Goal: Information Seeking & Learning: Find specific page/section

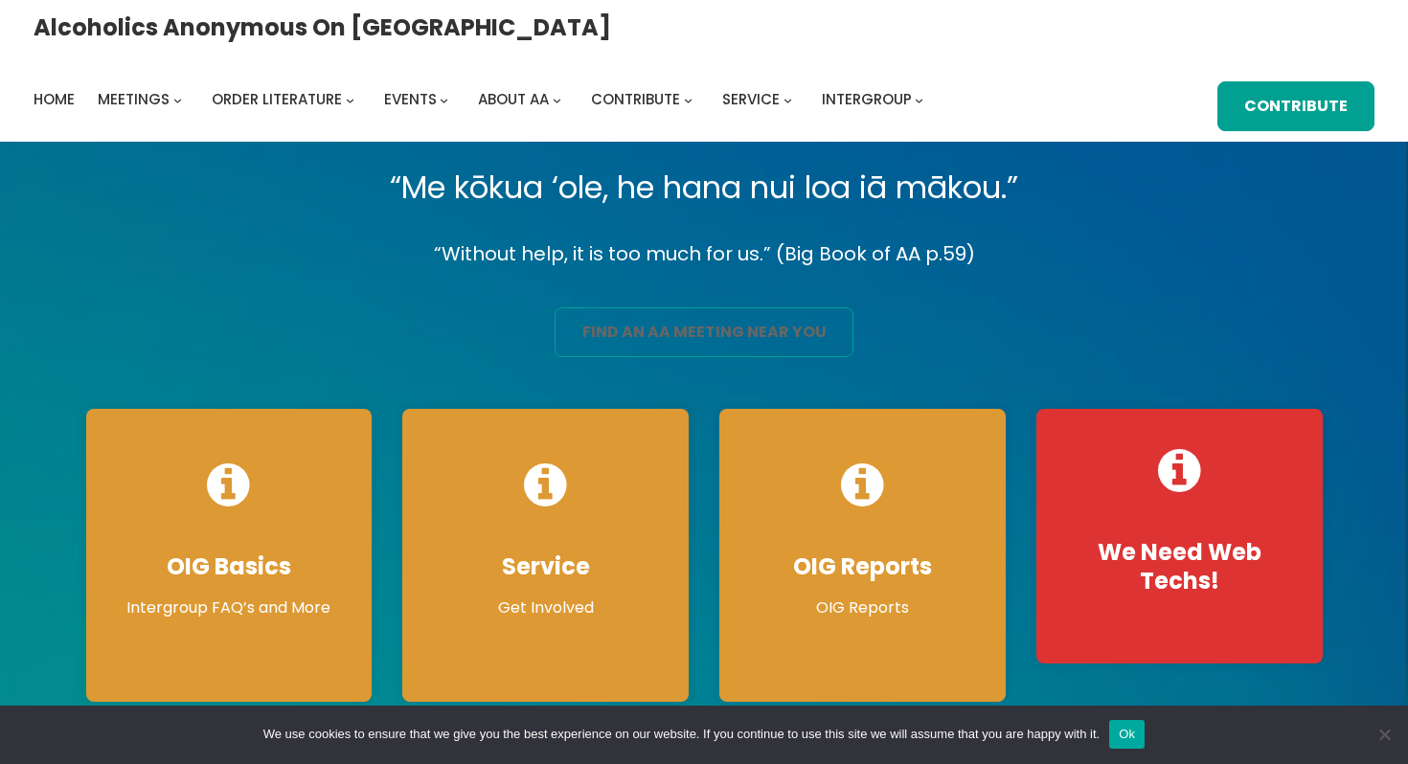
click at [709, 337] on link "find an aa meeting near you" at bounding box center [704, 332] width 298 height 50
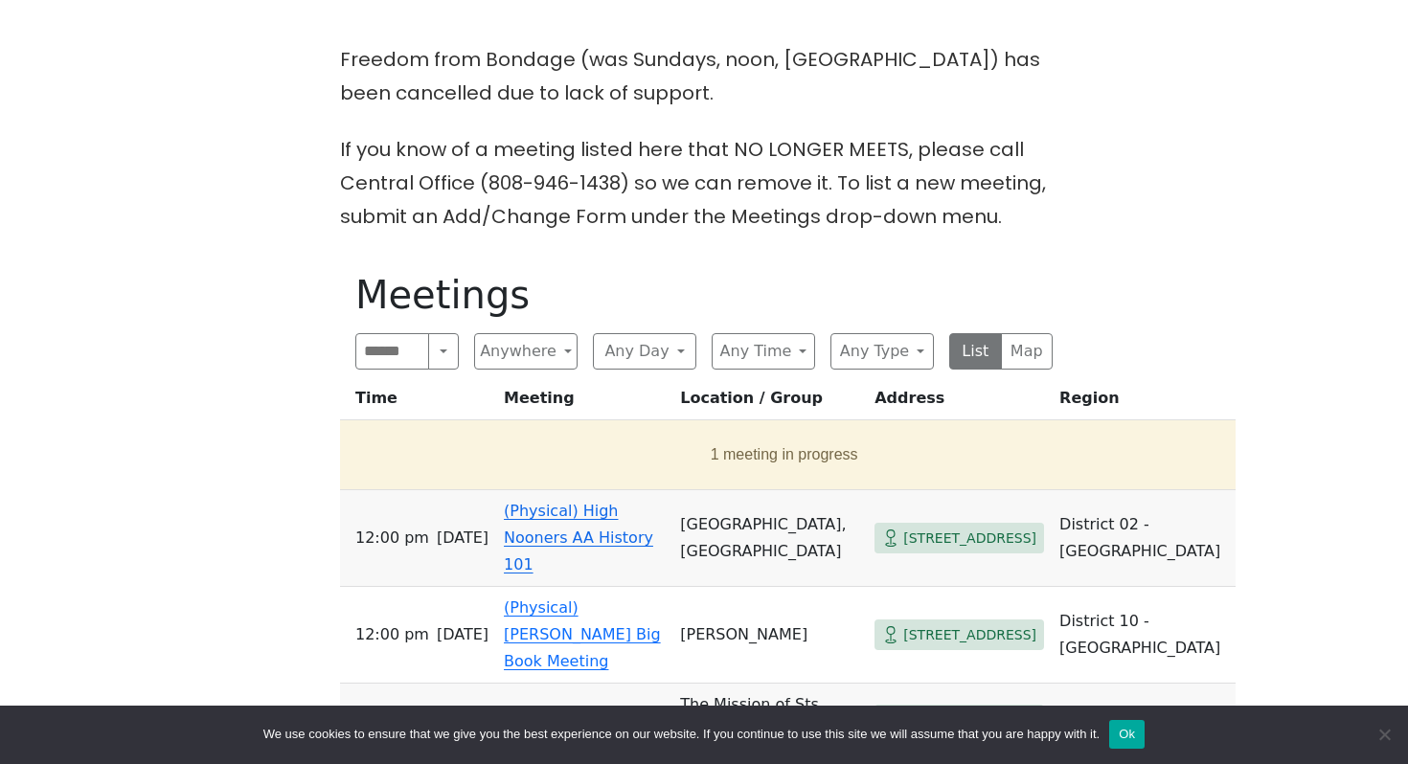
scroll to position [503, 0]
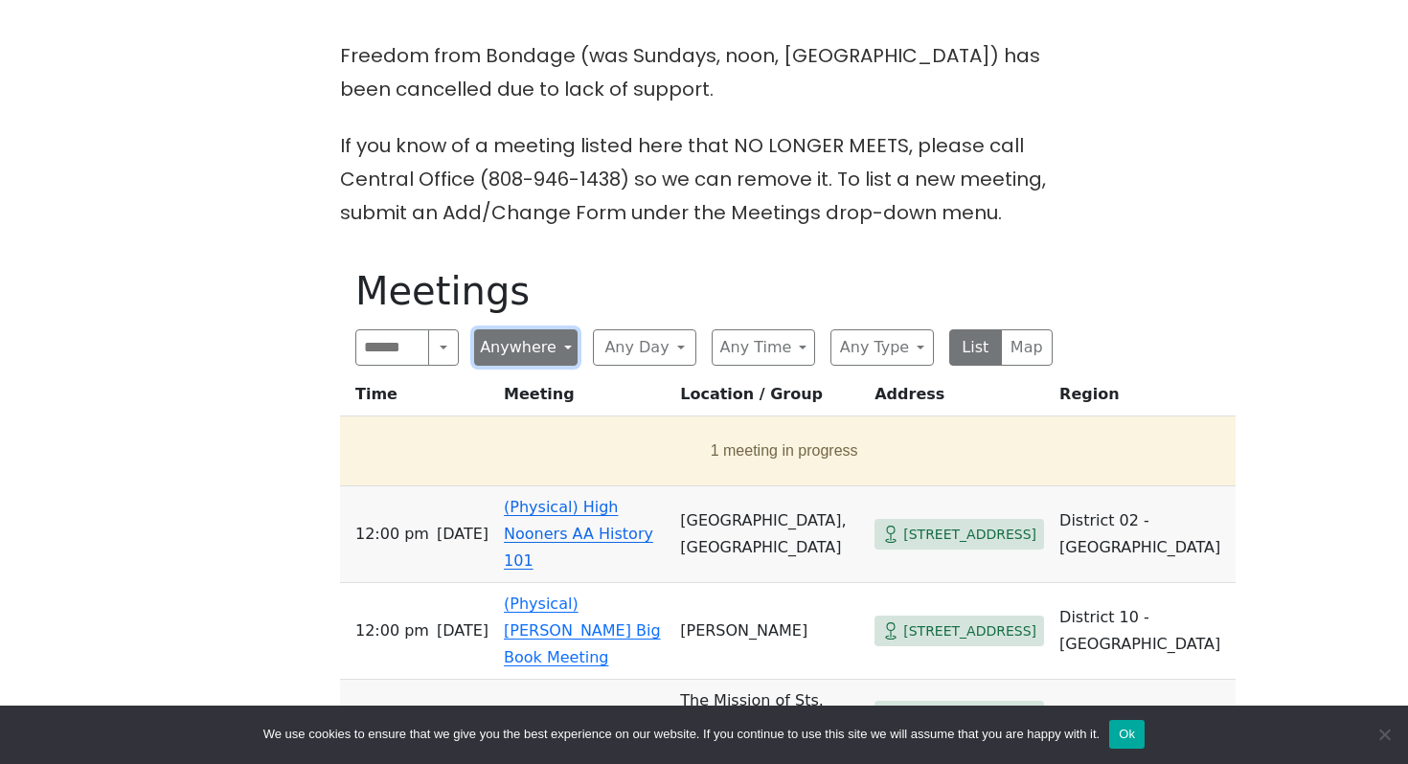
click at [539, 340] on button "Anywhere" at bounding box center [525, 348] width 103 height 36
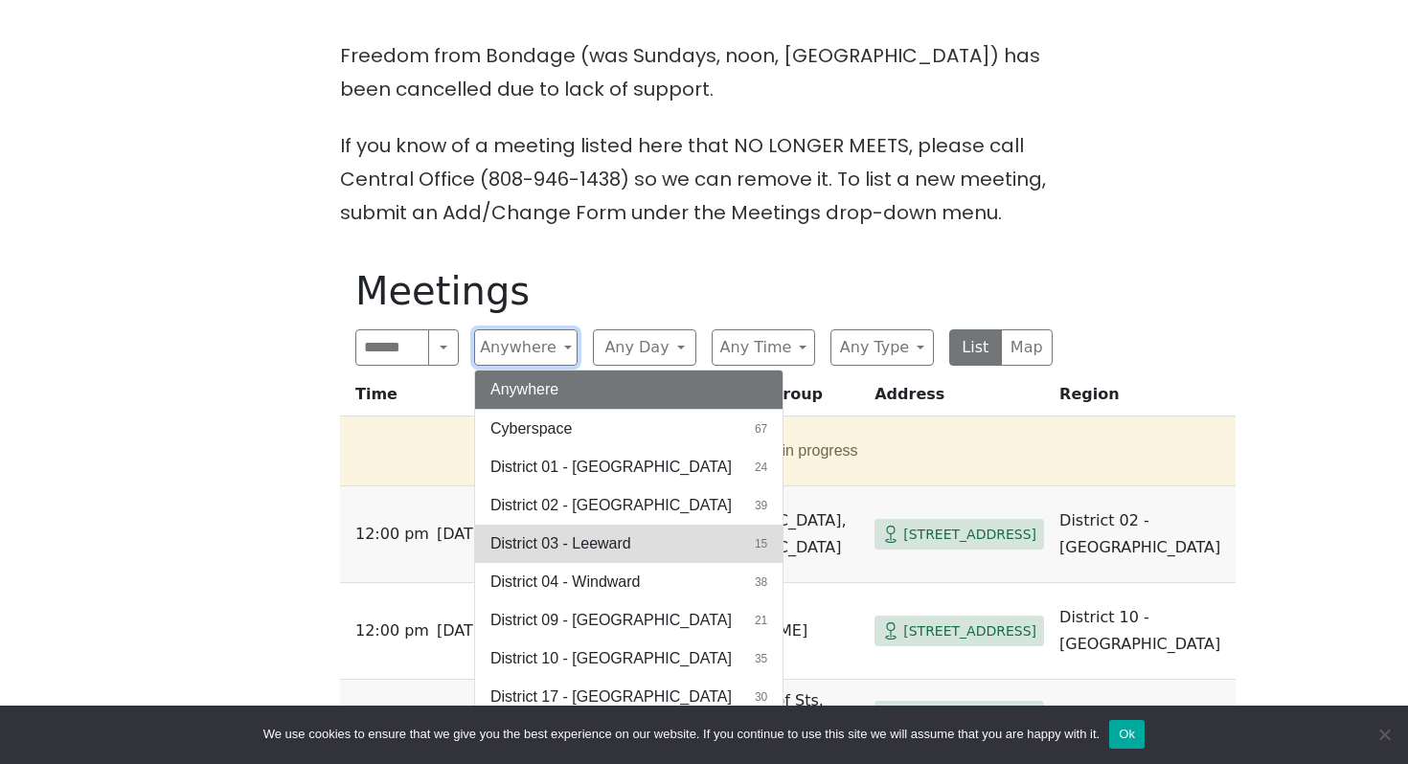
scroll to position [4, 0]
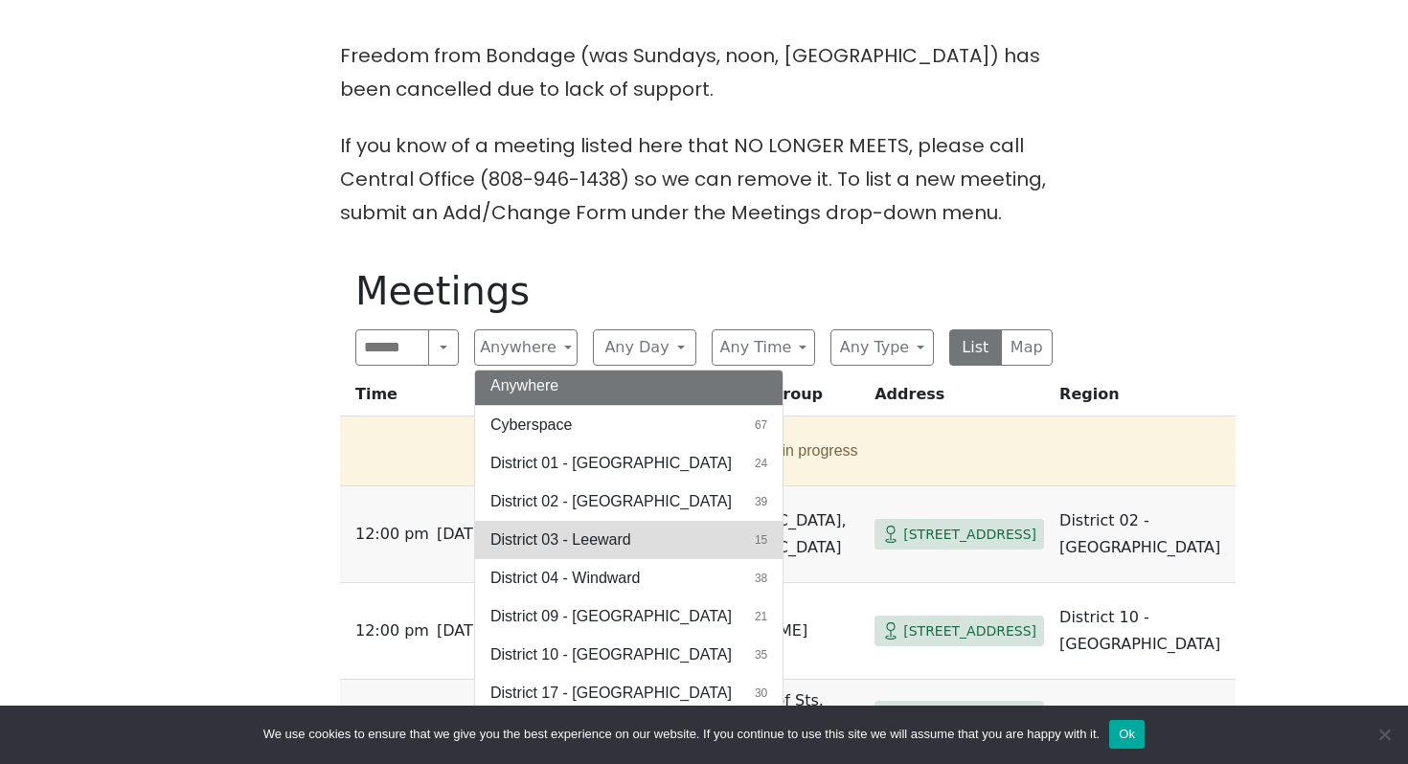
click at [577, 541] on span "District 03 - Leeward" at bounding box center [560, 540] width 141 height 23
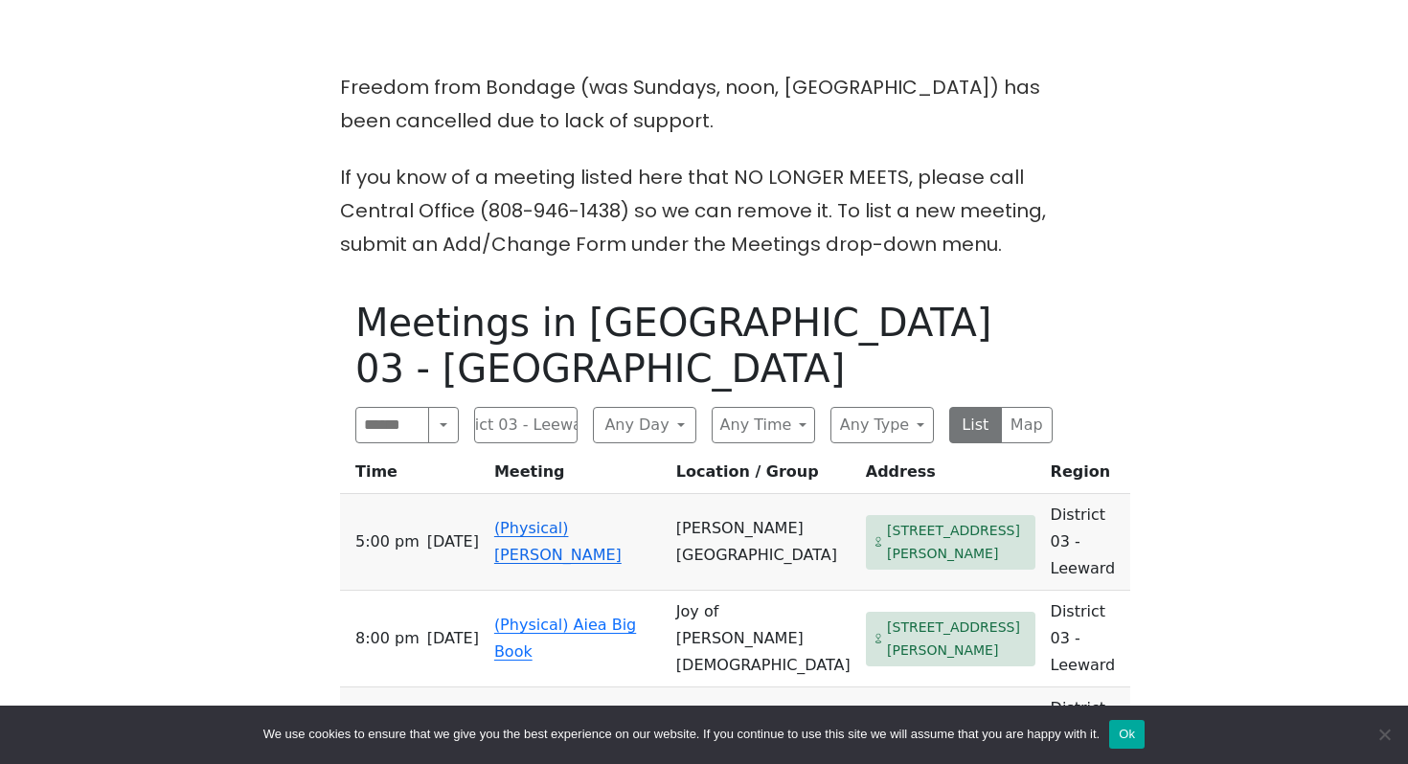
scroll to position [473, 0]
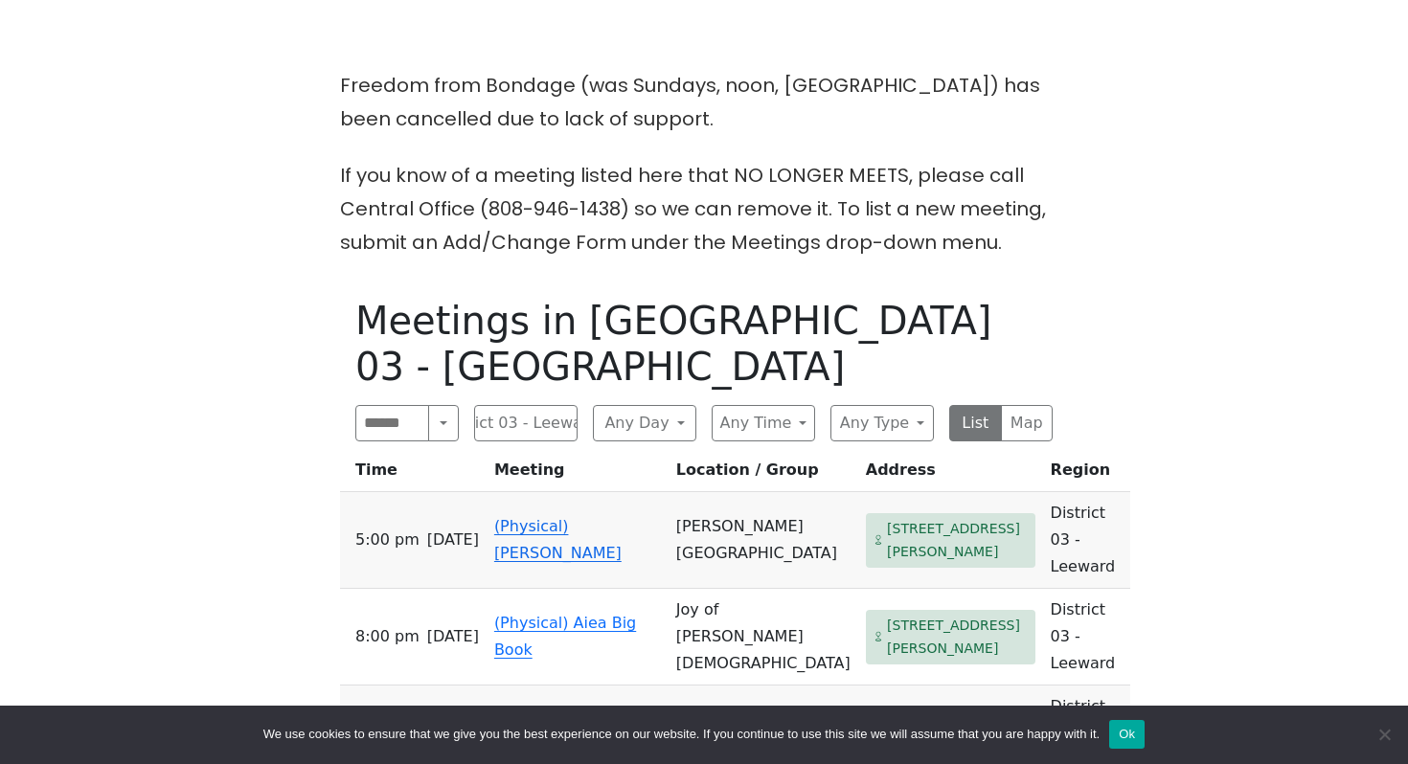
click at [580, 517] on link "(Physical) [PERSON_NAME]" at bounding box center [557, 539] width 127 height 45
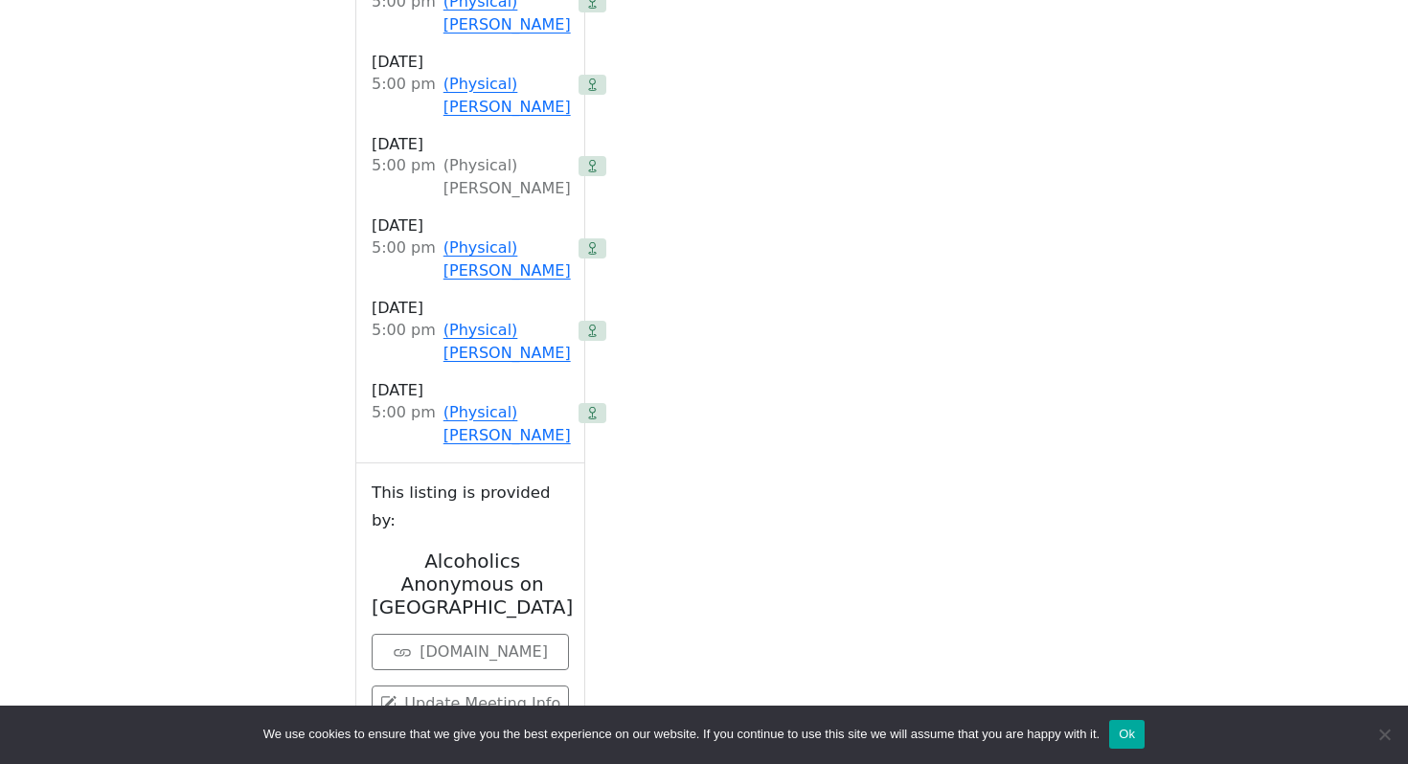
scroll to position [2916, 0]
